Goal: Check status

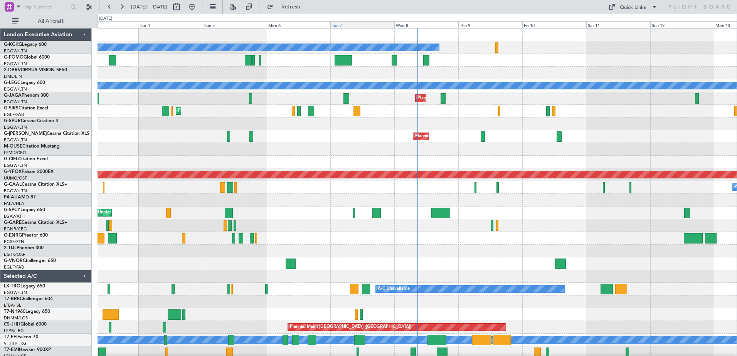
click at [356, 26] on div "Tue 7" at bounding box center [362, 24] width 64 height 7
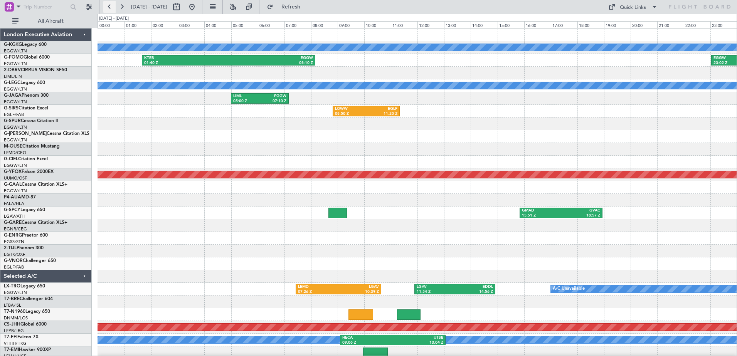
click at [110, 6] on button at bounding box center [109, 7] width 12 height 12
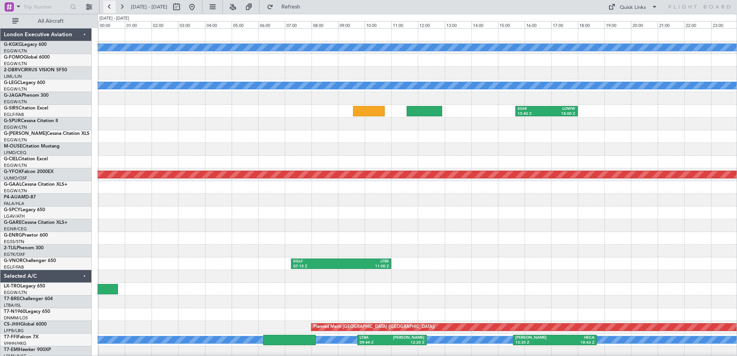
click at [110, 6] on button at bounding box center [109, 7] width 12 height 12
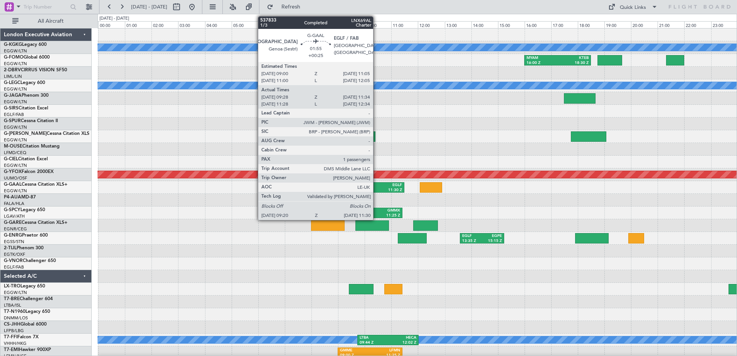
click at [377, 187] on div "EGLF" at bounding box center [388, 185] width 27 height 5
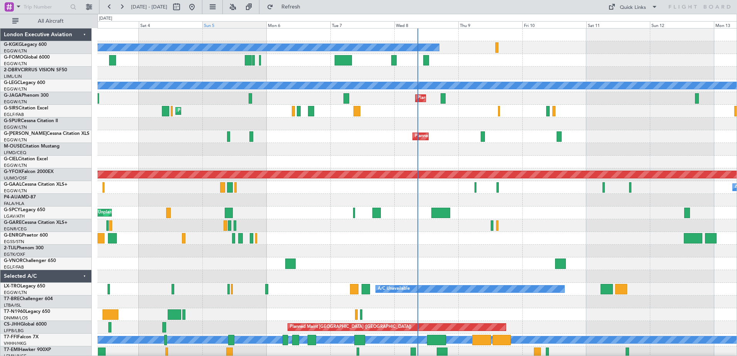
click at [235, 24] on div "Sun 5" at bounding box center [234, 24] width 64 height 7
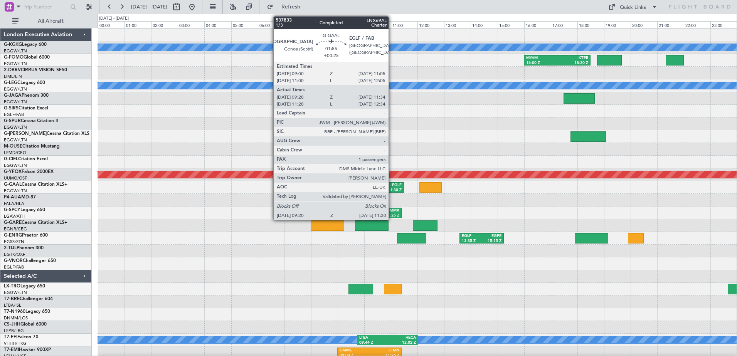
click at [392, 183] on div "EGLF" at bounding box center [388, 185] width 27 height 5
